Goal: Task Accomplishment & Management: Use online tool/utility

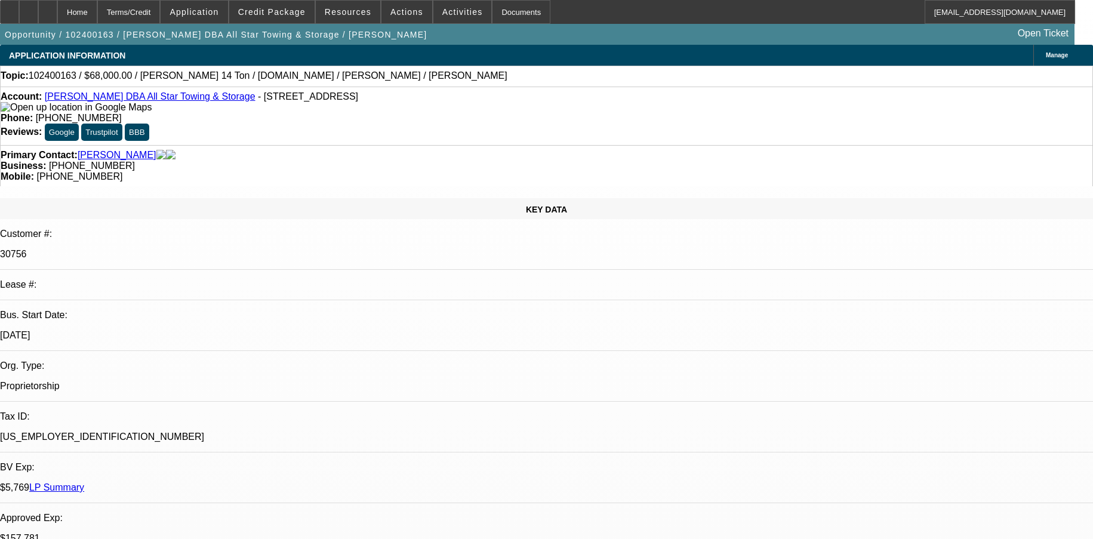
select select "0"
select select "2"
select select "0.1"
select select "4"
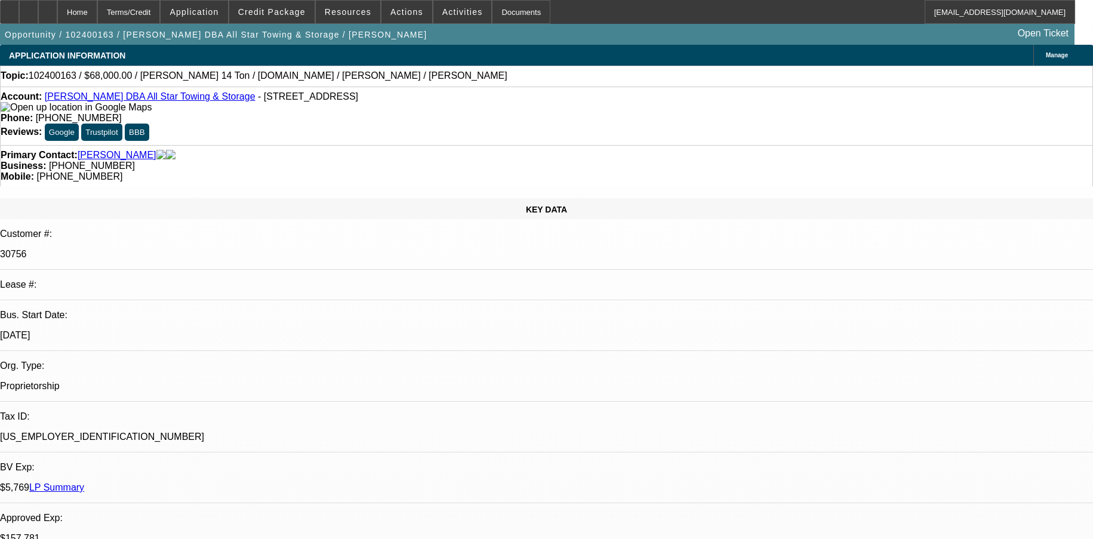
select select "0"
select select "6"
select select "0"
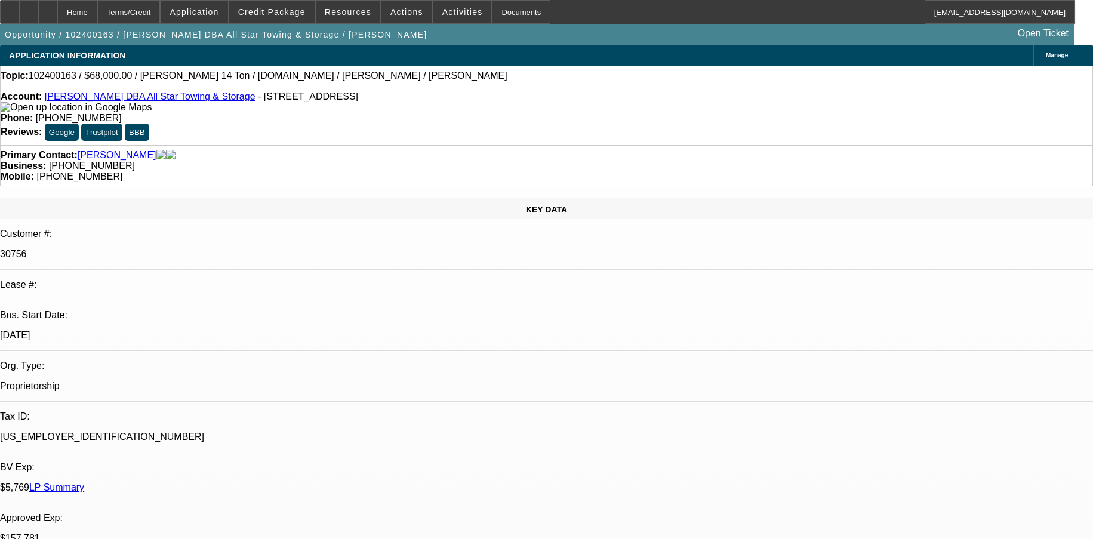
select select "0"
select select "0.1"
select select "4"
select select "0"
select select "2"
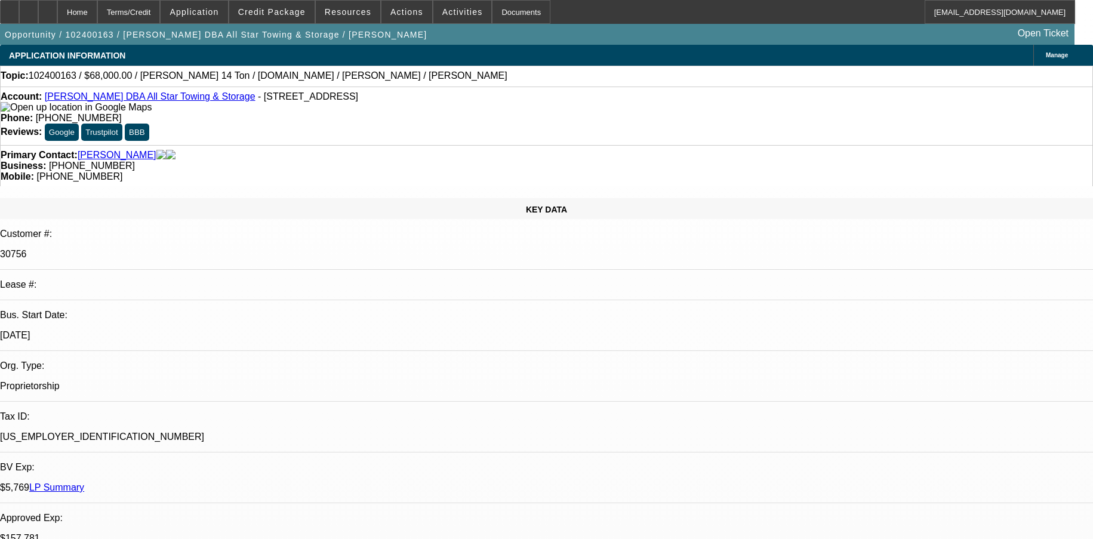
select select "2"
select select "0.1"
select select "4"
